Goal: Use online tool/utility: Utilize a website feature to perform a specific function

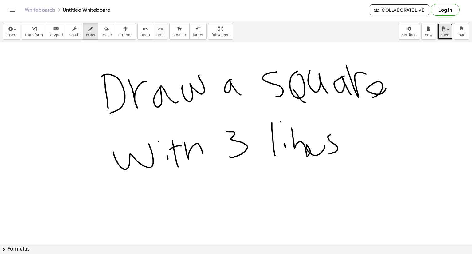
click at [450, 23] on button "save" at bounding box center [445, 31] width 16 height 17
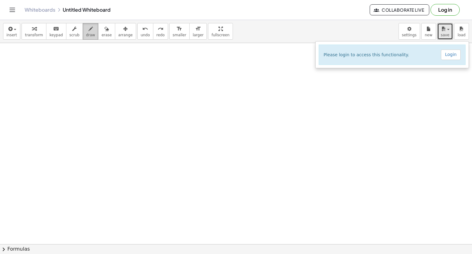
click at [88, 32] on icon "button" at bounding box center [90, 28] width 4 height 7
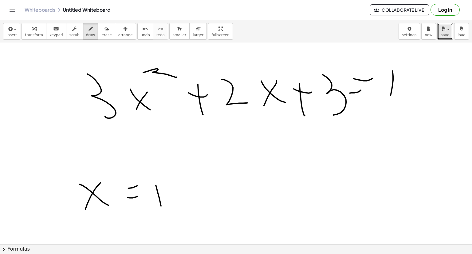
scroll to position [28, 0]
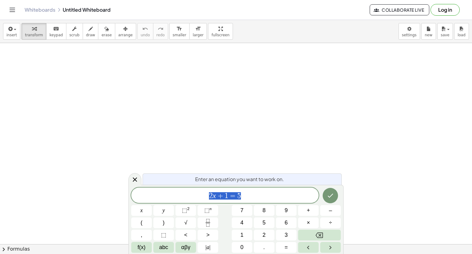
click at [134, 188] on div "****** 2 x + 1 = 5 x y ⬚ 2 ⬚ n 7 8 9 + – ( ) √ 4 5 6 × ÷ , ⬚ < > 1 2 3 f(x) abc…" at bounding box center [236, 219] width 210 height 65
click at [136, 179] on icon at bounding box center [134, 179] width 7 height 7
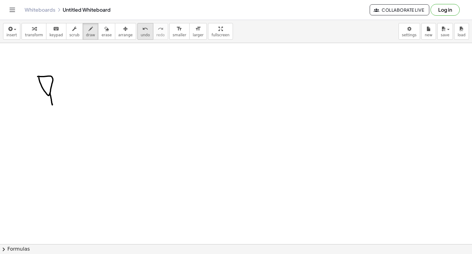
click at [137, 23] on button "undo undo" at bounding box center [145, 31] width 16 height 17
click at [142, 27] on icon "undo" at bounding box center [145, 28] width 6 height 7
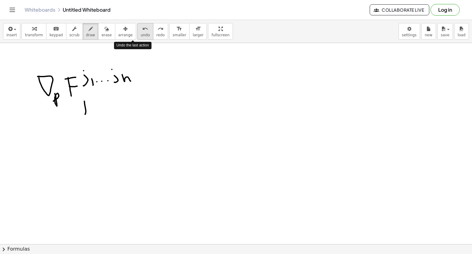
click at [142, 27] on icon "undo" at bounding box center [145, 28] width 6 height 7
click at [142, 28] on icon "undo" at bounding box center [145, 28] width 6 height 7
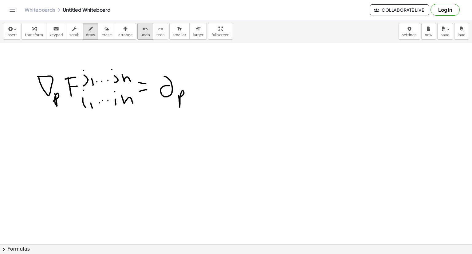
click at [137, 31] on button "undo undo" at bounding box center [145, 31] width 16 height 17
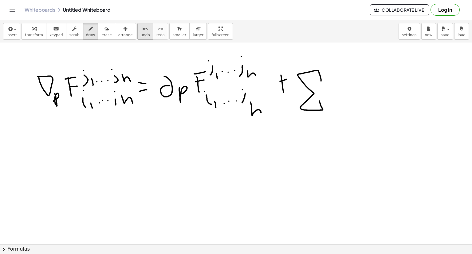
click at [137, 32] on button "undo undo" at bounding box center [145, 31] width 16 height 17
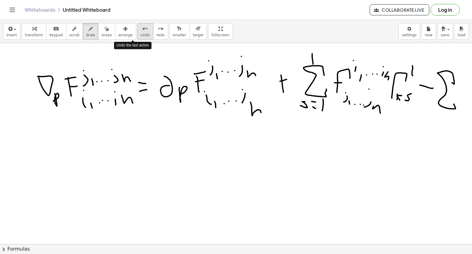
click at [138, 31] on button "undo undo" at bounding box center [145, 31] width 16 height 17
click at [142, 32] on icon "undo" at bounding box center [145, 28] width 6 height 7
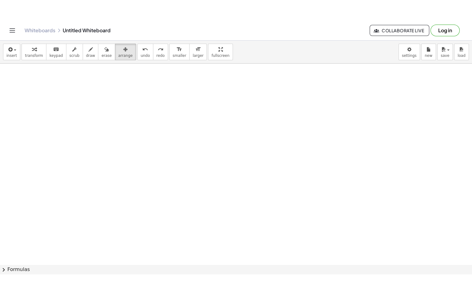
scroll to position [124, 0]
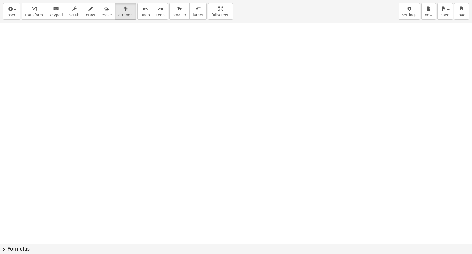
click at [207, 60] on div "insert select one: Math Expression Function Text Youtube Video Graphing Geometr…" at bounding box center [236, 127] width 472 height 254
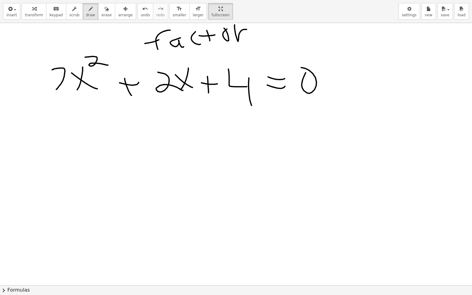
scroll to position [111, 0]
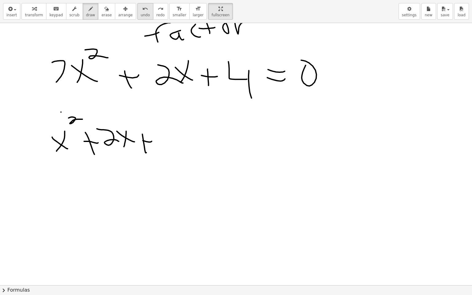
click at [141, 14] on span "undo" at bounding box center [145, 15] width 9 height 4
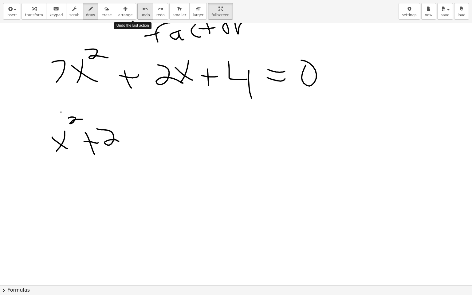
click at [141, 14] on span "undo" at bounding box center [145, 15] width 9 height 4
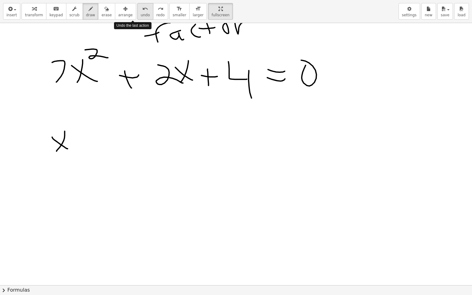
click at [141, 14] on span "undo" at bounding box center [145, 15] width 9 height 4
click at [141, 10] on div "undo" at bounding box center [145, 8] width 9 height 7
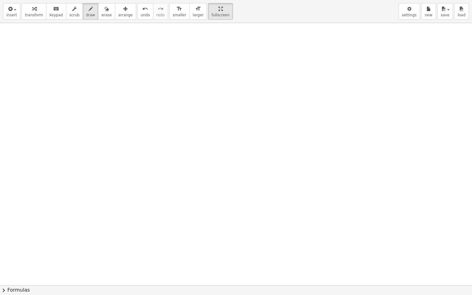
scroll to position [646, 0]
click at [141, 14] on span "undo" at bounding box center [145, 15] width 9 height 4
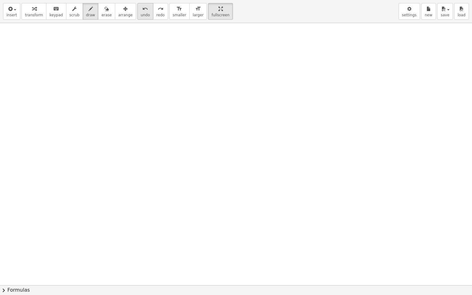
click at [138, 16] on button "undo undo" at bounding box center [145, 11] width 16 height 17
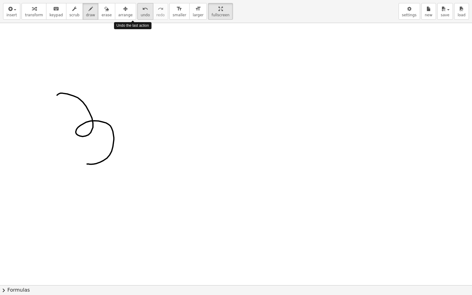
click at [138, 16] on button "undo undo" at bounding box center [145, 11] width 16 height 17
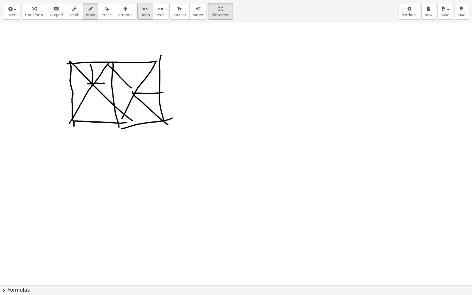
click at [141, 14] on span "undo" at bounding box center [145, 15] width 9 height 4
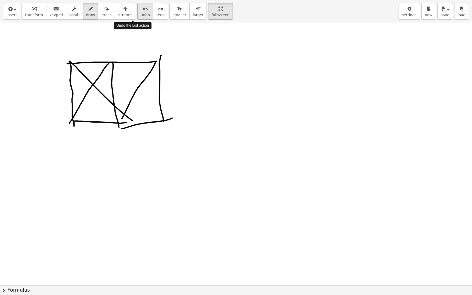
click at [141, 14] on span "undo" at bounding box center [145, 15] width 9 height 4
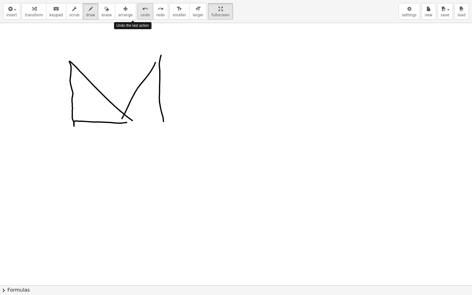
click at [141, 14] on span "undo" at bounding box center [145, 15] width 9 height 4
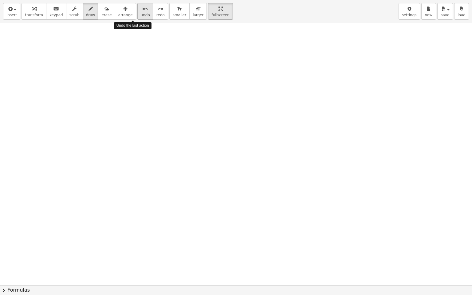
click at [141, 14] on span "undo" at bounding box center [145, 15] width 9 height 4
click at [8, 253] on button "chevron_right Formulas" at bounding box center [236, 290] width 472 height 10
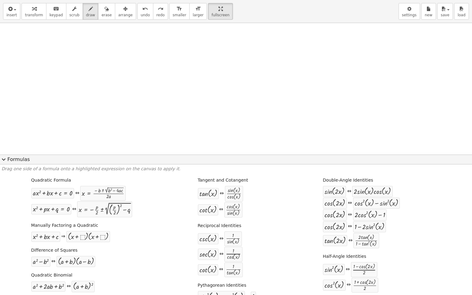
click at [7, 253] on div "Quadratic Formula + · a · x 2 + · b · x + c = 0 ⇔ x = · ( − b ± 2 √ ( + b 2 − ·…" at bounding box center [236, 276] width 469 height 203
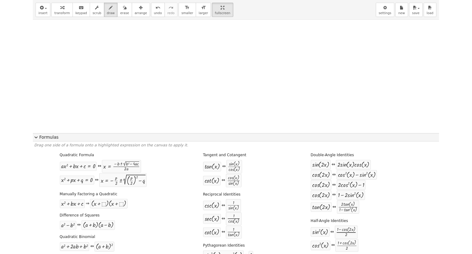
scroll to position [0, 0]
